Goal: Task Accomplishment & Management: Use online tool/utility

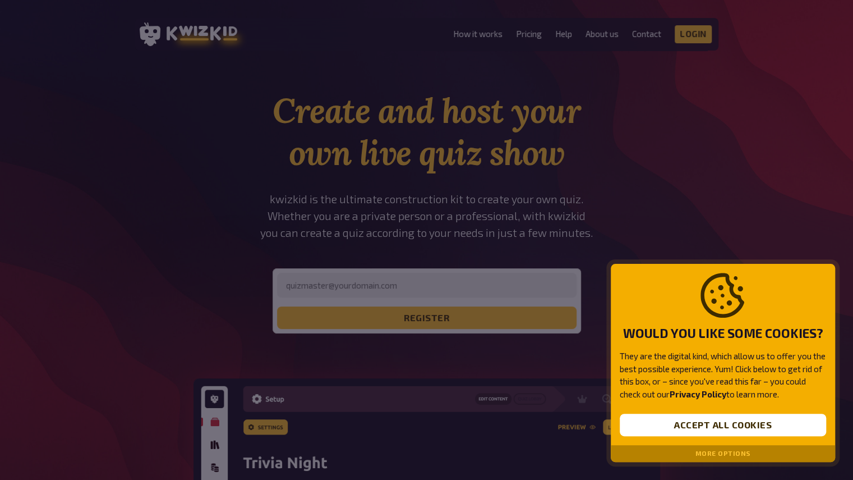
click at [666, 453] on div "More options" at bounding box center [723, 453] width 224 height 17
click at [662, 460] on div "More options" at bounding box center [723, 453] width 224 height 17
click at [703, 449] on button "More options" at bounding box center [724, 453] width 56 height 8
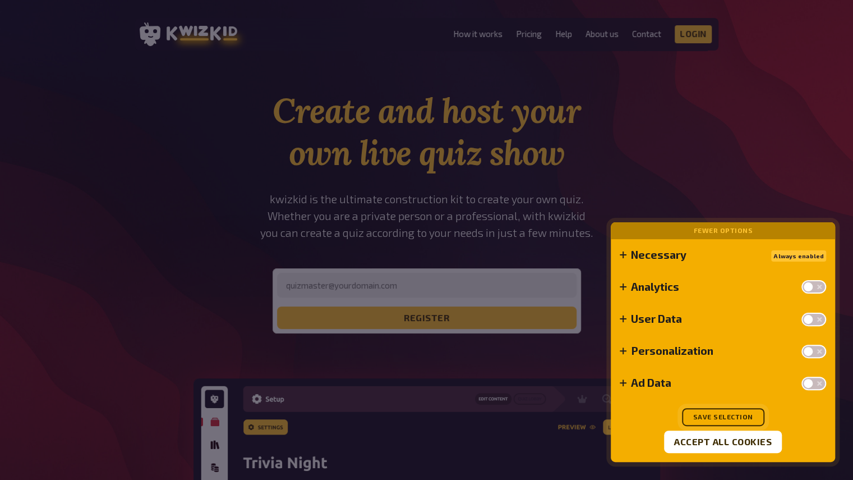
click at [715, 417] on button "Save selection" at bounding box center [723, 417] width 82 height 18
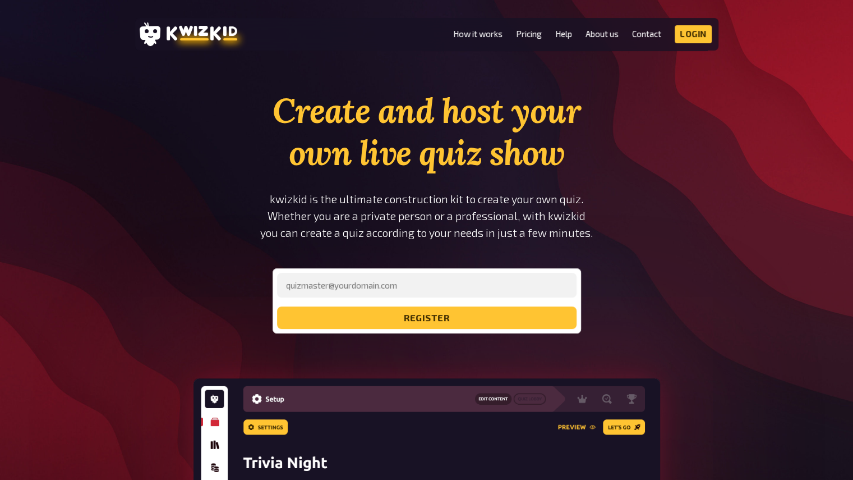
click at [414, 304] on form "register" at bounding box center [427, 301] width 300 height 56
click at [411, 297] on input "email" at bounding box center [427, 285] width 300 height 25
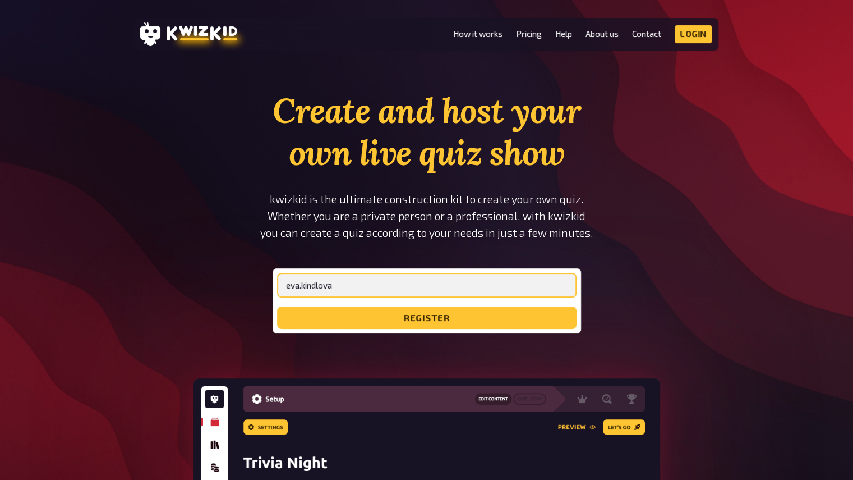
click at [350, 276] on input "eva.kindlova" at bounding box center [427, 285] width 300 height 25
click at [422, 286] on input "eva.kindlova" at bounding box center [427, 285] width 300 height 25
type input "[EMAIL_ADDRESS][DOMAIN_NAME]"
click at [277, 306] on button "register" at bounding box center [427, 317] width 300 height 22
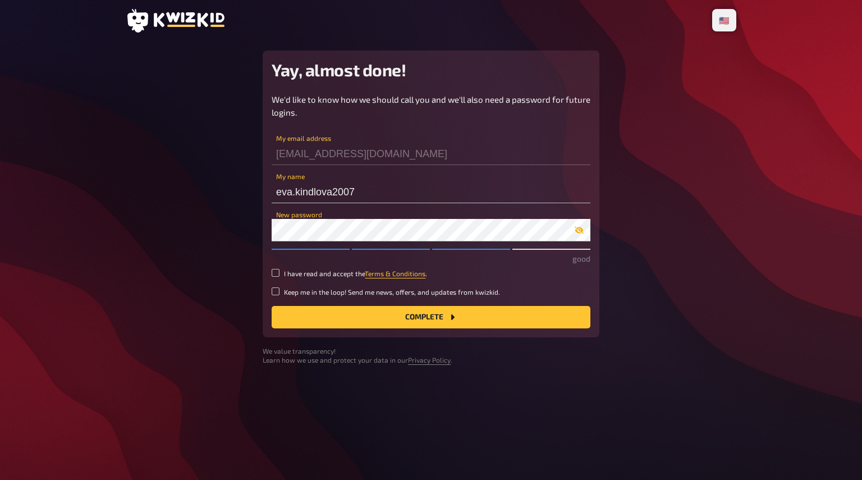
click at [575, 227] on icon "button" at bounding box center [579, 230] width 9 height 9
click at [279, 272] on input "I have read and accept the Terms & Conditions ." at bounding box center [276, 273] width 8 height 8
checkbox input "true"
click at [311, 321] on button "Complete" at bounding box center [431, 317] width 319 height 22
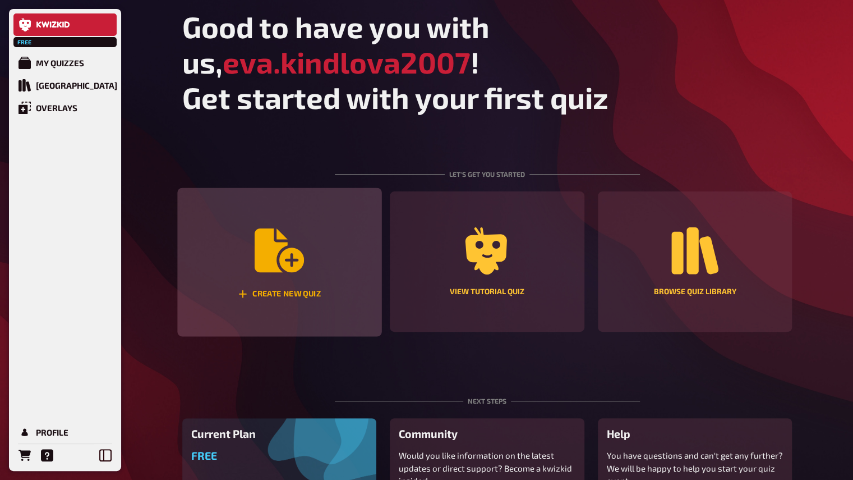
click at [299, 280] on div "Create new quiz" at bounding box center [279, 262] width 204 height 149
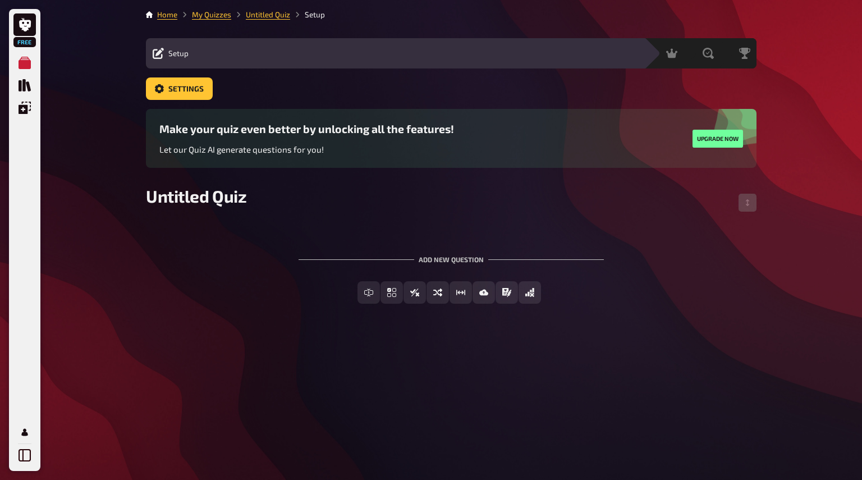
click at [320, 130] on h3 "Make your quiz even better by unlocking all the features!" at bounding box center [306, 128] width 295 height 13
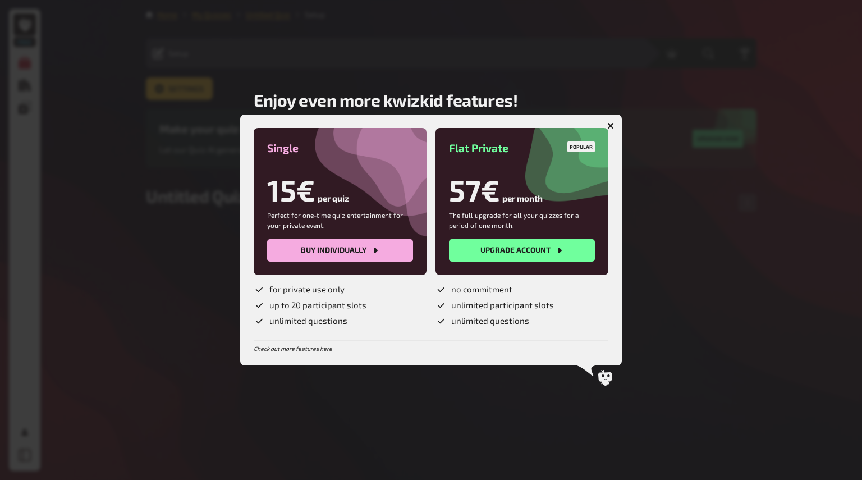
click at [610, 122] on icon "button" at bounding box center [610, 125] width 7 height 7
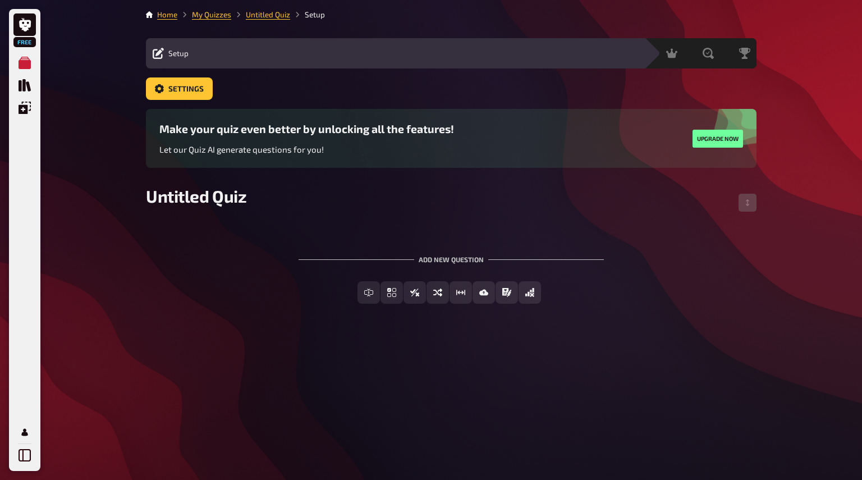
click at [258, 47] on div "Edit Content Quiz Lobby" at bounding box center [416, 53] width 442 height 13
click at [167, 55] on div "Setup" at bounding box center [171, 53] width 36 height 11
click at [155, 48] on icon at bounding box center [158, 53] width 11 height 11
click at [171, 54] on span "Setup" at bounding box center [178, 53] width 20 height 9
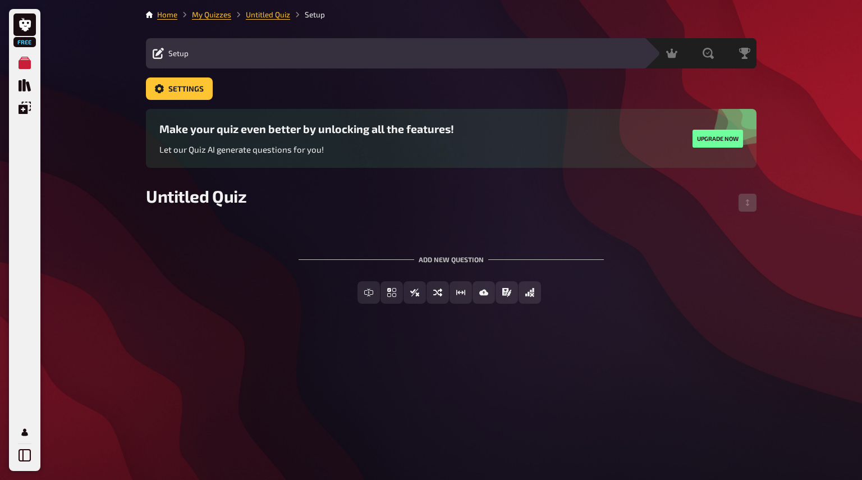
click at [171, 54] on span "Setup" at bounding box center [178, 53] width 20 height 9
click at [538, 60] on div "Edit Content Quiz Lobby" at bounding box center [416, 53] width 442 height 13
click at [340, 255] on div "Add new question" at bounding box center [451, 254] width 305 height 35
click at [222, 210] on div "Untitled Quiz" at bounding box center [451, 203] width 610 height 34
click at [338, 248] on div "Add new question" at bounding box center [451, 254] width 305 height 35
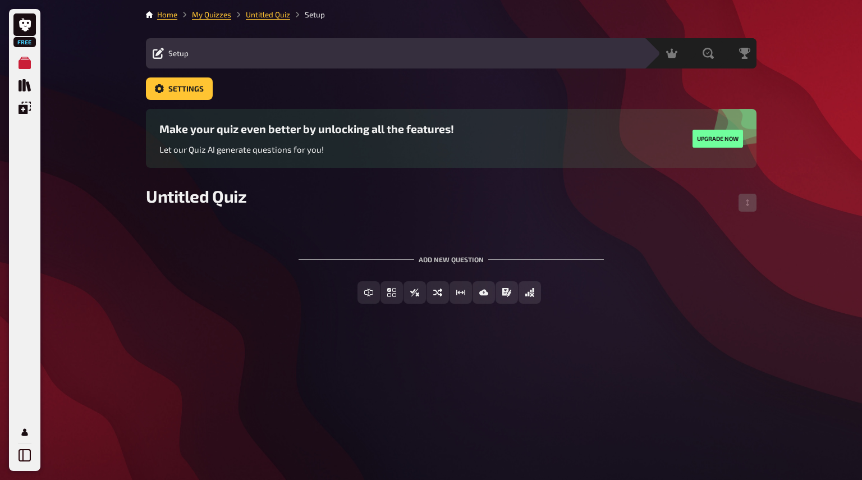
click at [431, 254] on div "Add new question" at bounding box center [451, 254] width 305 height 35
click at [422, 292] on button "Multiple Choice" at bounding box center [392, 292] width 94 height 22
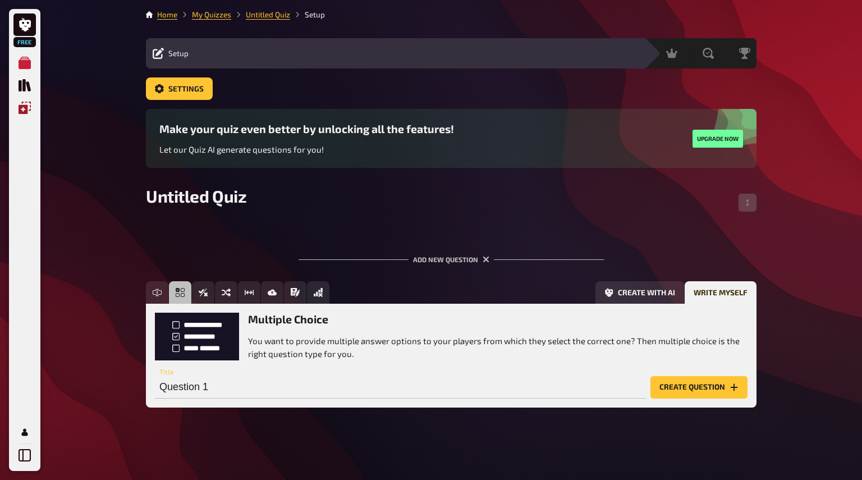
click at [26, 108] on icon "Overlays" at bounding box center [25, 108] width 12 height 12
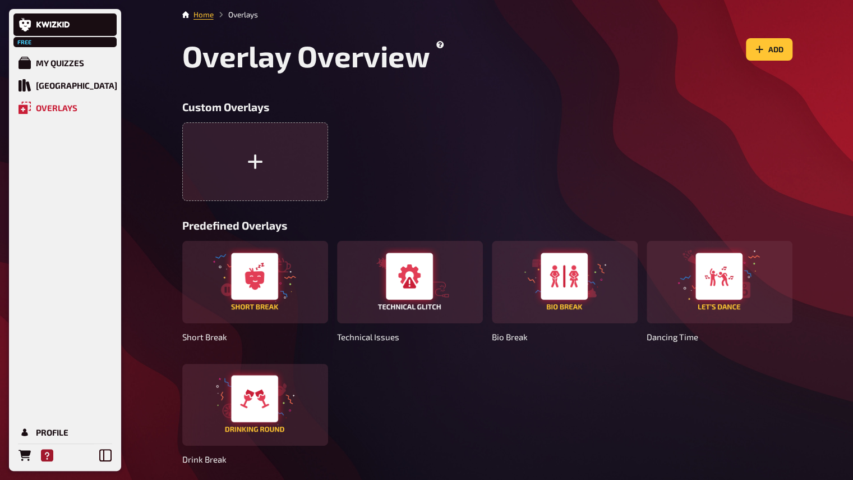
click at [47, 452] on icon "Help" at bounding box center [47, 455] width 12 height 12
